Goal: Check status: Check status

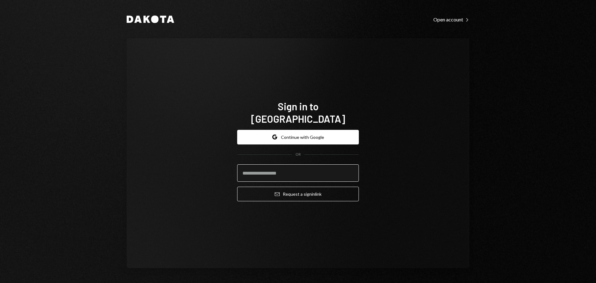
click at [293, 169] on input "email" at bounding box center [298, 172] width 122 height 17
click at [297, 130] on button "Google Continue with Google" at bounding box center [298, 137] width 122 height 15
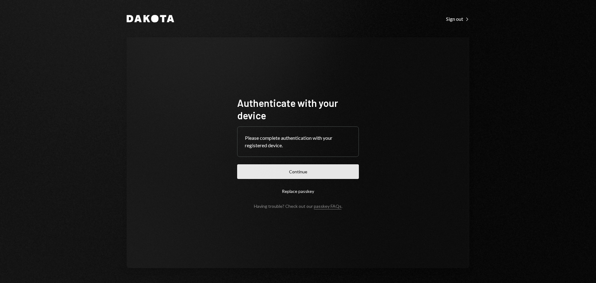
click at [315, 168] on button "Continue" at bounding box center [298, 171] width 122 height 15
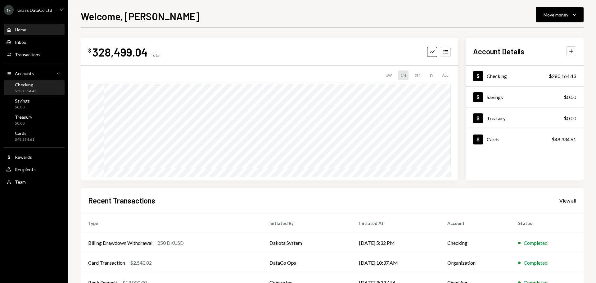
click at [36, 92] on div "Checking $280,164.43" at bounding box center [34, 88] width 56 height 12
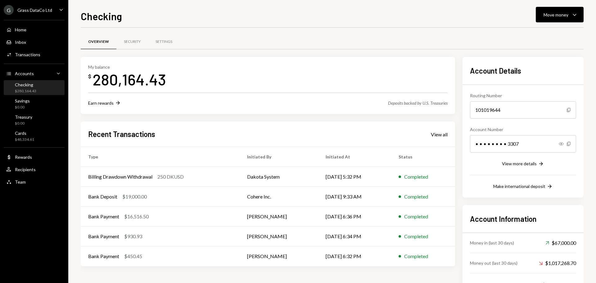
click at [48, 10] on div "Grass DataCo Ltd" at bounding box center [34, 9] width 35 height 5
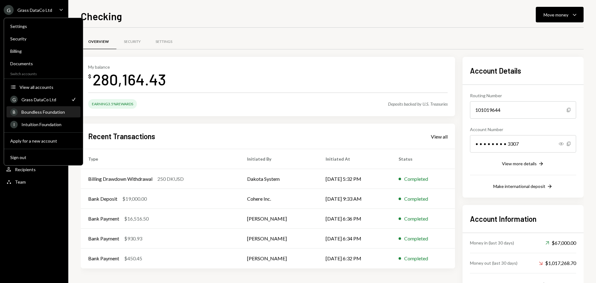
click at [49, 113] on div "Boundless Foundation" at bounding box center [48, 111] width 55 height 5
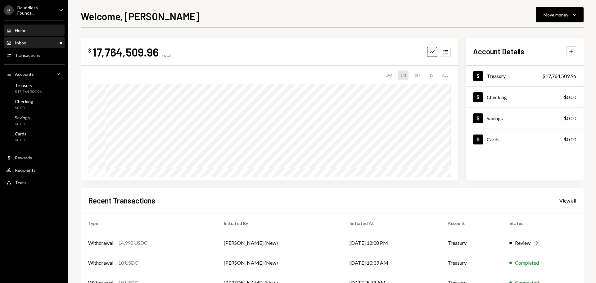
click at [36, 44] on div "Inbox Inbox" at bounding box center [34, 43] width 56 height 6
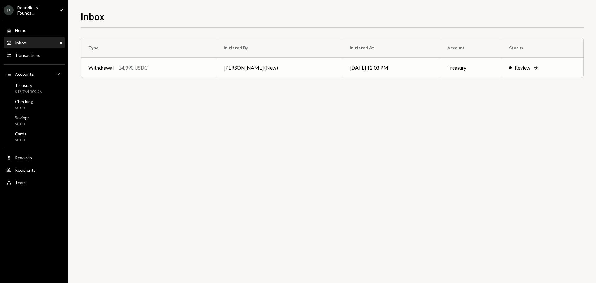
click at [198, 66] on div "Withdrawal 14,990 USDC" at bounding box center [149, 67] width 121 height 7
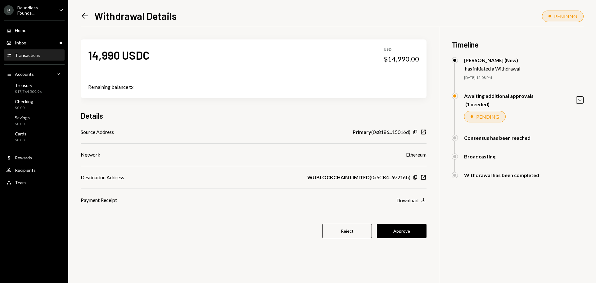
scroll to position [27, 0]
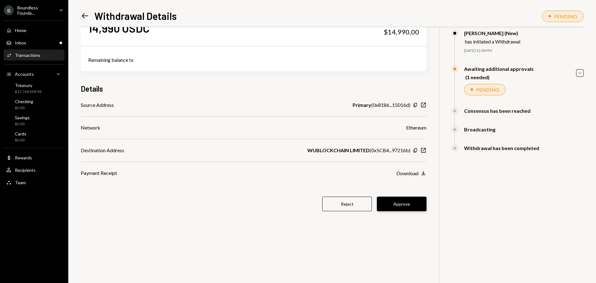
click at [403, 205] on button "Approve" at bounding box center [402, 204] width 50 height 15
